Goal: Ask a question

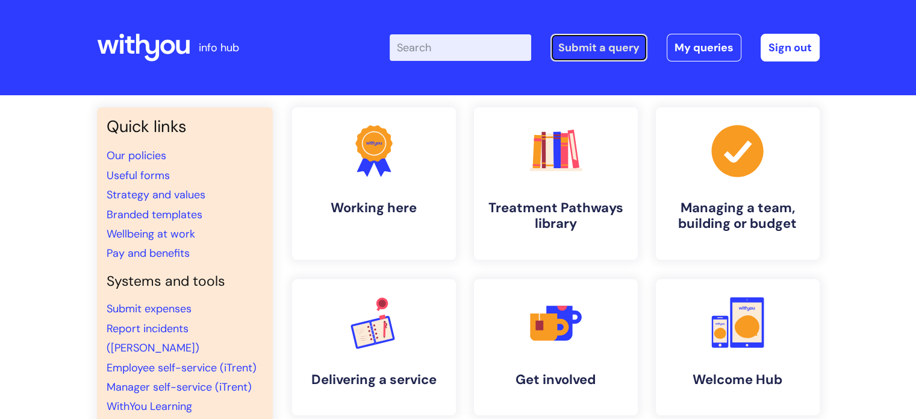
click at [583, 54] on link "Submit a query" at bounding box center [599, 48] width 97 height 28
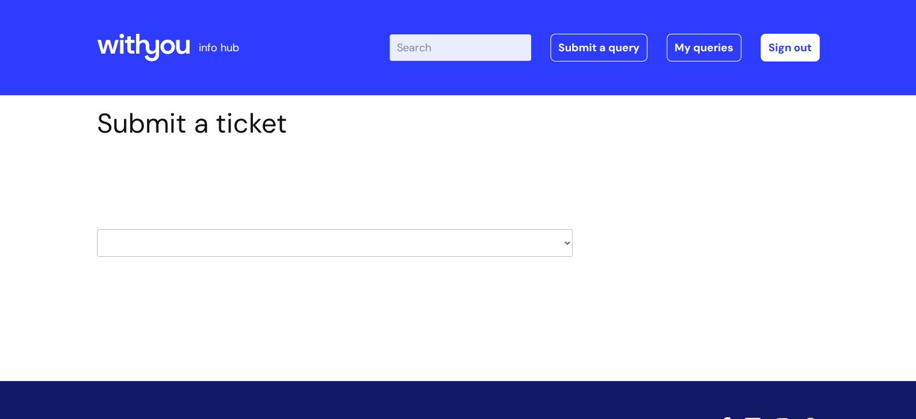
click at [175, 245] on select "HR / People IT and Support Clinical Drug Alerts Finance Accounts Data Support T…" at bounding box center [335, 243] width 476 height 28
select select "systems"
click at [97, 229] on select "HR / People IT and Support Clinical Drug Alerts Finance Accounts Data Support T…" at bounding box center [335, 243] width 476 height 28
